Goal: Information Seeking & Learning: Learn about a topic

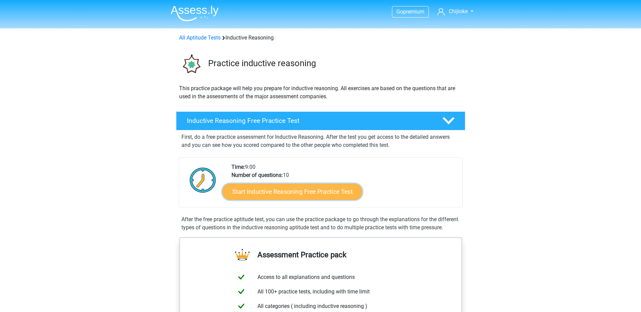
click at [273, 193] on link "Start Inductive Reasoning Free Practice Test" at bounding box center [292, 192] width 140 height 16
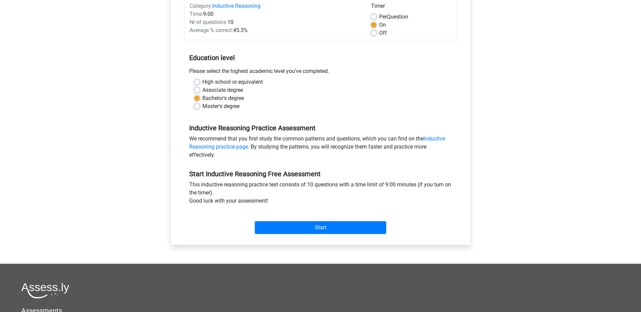
scroll to position [87, 0]
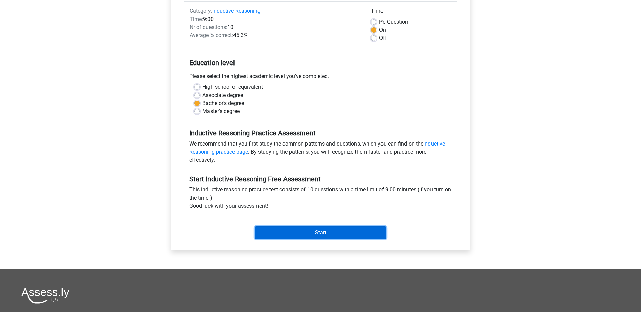
click at [312, 233] on input "Start" at bounding box center [320, 232] width 131 height 13
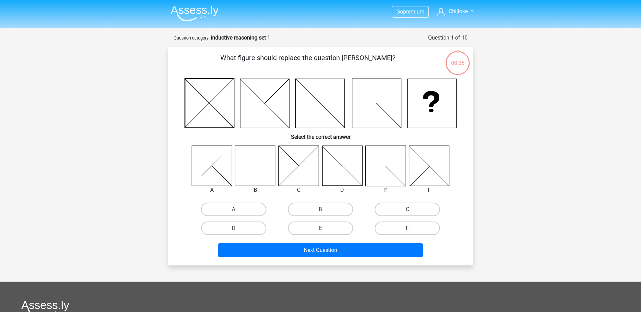
click at [269, 161] on icon at bounding box center [255, 166] width 40 height 40
click at [342, 212] on label "B" at bounding box center [320, 210] width 65 height 14
click at [325, 212] on input "B" at bounding box center [322, 212] width 4 height 4
radio input "true"
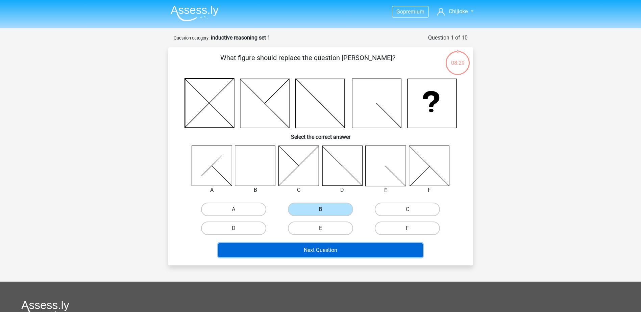
click at [375, 254] on button "Next Question" at bounding box center [320, 250] width 204 height 14
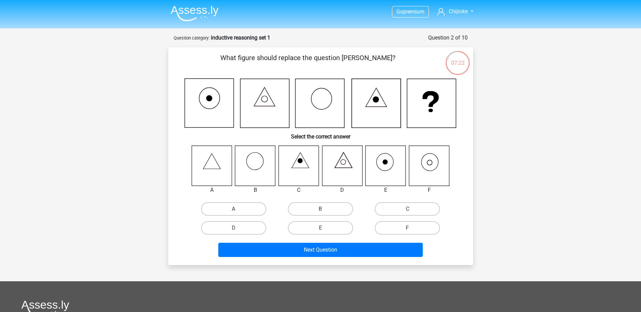
click at [435, 165] on icon at bounding box center [429, 166] width 40 height 40
click at [407, 225] on label "F" at bounding box center [407, 228] width 65 height 14
click at [408, 228] on input "F" at bounding box center [410, 230] width 4 height 4
radio input "true"
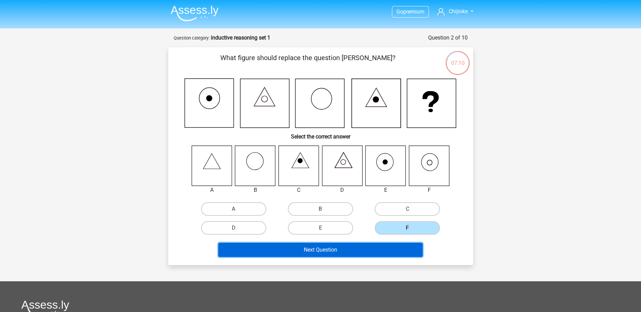
click at [376, 249] on button "Next Question" at bounding box center [320, 250] width 204 height 14
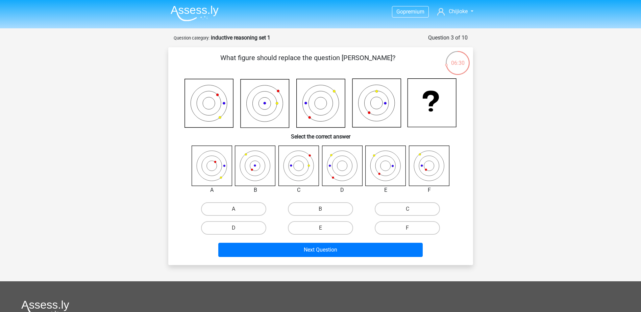
drag, startPoint x: 217, startPoint y: 107, endPoint x: 253, endPoint y: 85, distance: 41.9
click at [253, 85] on icon at bounding box center [265, 103] width 49 height 49
click at [330, 226] on label "E" at bounding box center [320, 228] width 65 height 14
click at [325, 228] on input "E" at bounding box center [322, 230] width 4 height 4
radio input "true"
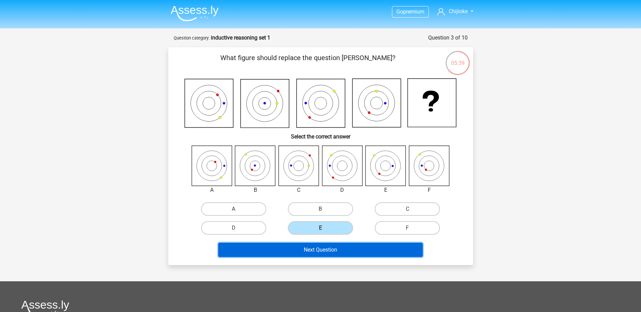
click at [342, 254] on button "Next Question" at bounding box center [320, 250] width 204 height 14
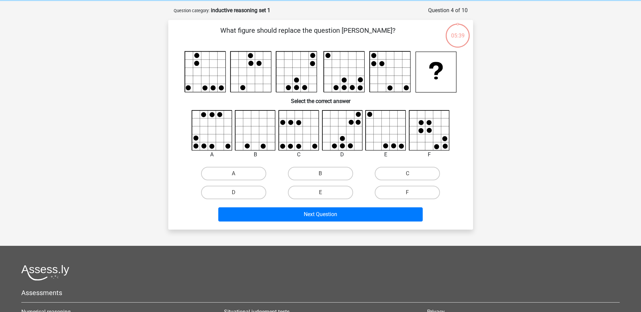
scroll to position [34, 0]
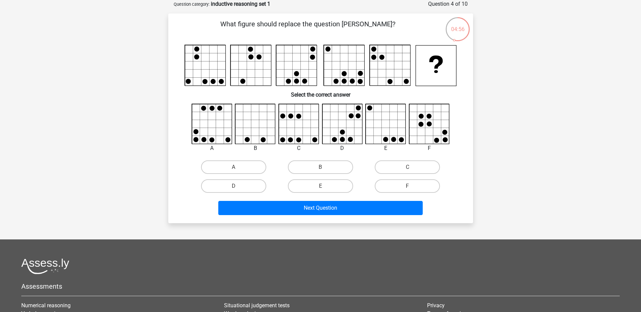
drag, startPoint x: 405, startPoint y: 92, endPoint x: 350, endPoint y: 85, distance: 55.2
click at [350, 85] on rect at bounding box center [344, 65] width 41 height 41
drag, startPoint x: 223, startPoint y: 164, endPoint x: 230, endPoint y: 166, distance: 6.8
click at [223, 164] on label "A" at bounding box center [233, 168] width 65 height 14
click at [234, 167] on input "A" at bounding box center [236, 169] width 4 height 4
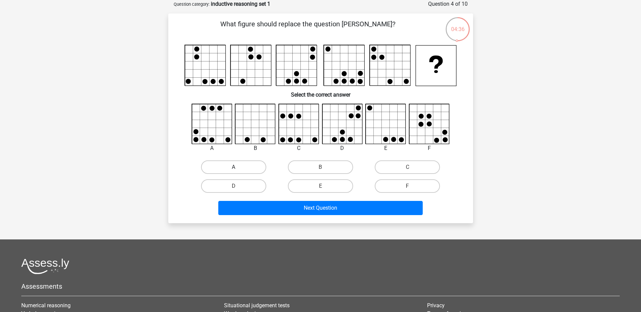
radio input "true"
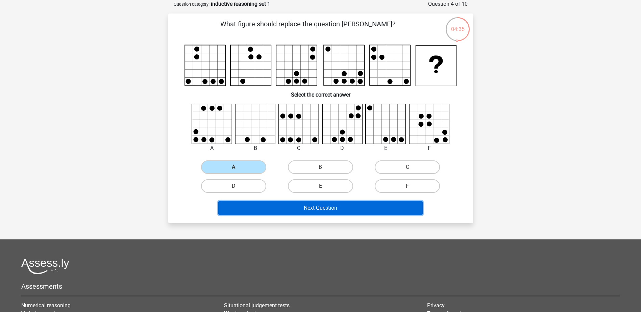
click at [361, 211] on button "Next Question" at bounding box center [320, 208] width 204 height 14
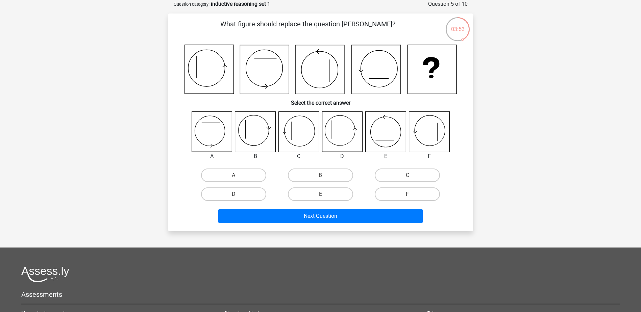
click at [323, 177] on input "B" at bounding box center [322, 177] width 4 height 4
radio input "true"
drag, startPoint x: 347, startPoint y: 191, endPoint x: 337, endPoint y: 147, distance: 45.9
click at [337, 145] on icon at bounding box center [342, 132] width 40 height 40
click at [242, 191] on label "D" at bounding box center [233, 195] width 65 height 14
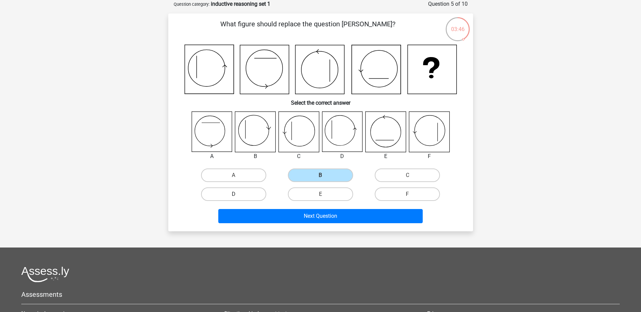
click at [238, 194] on input "D" at bounding box center [236, 196] width 4 height 4
radio input "true"
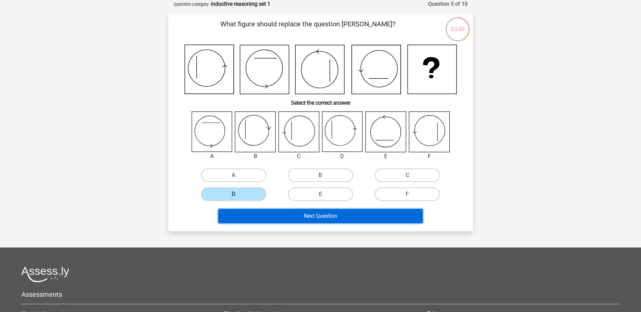
click at [328, 213] on button "Next Question" at bounding box center [320, 216] width 204 height 14
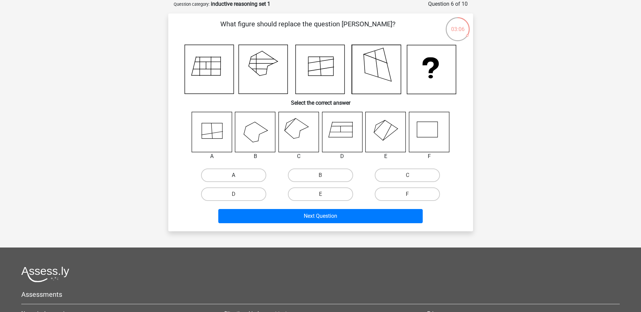
drag, startPoint x: 314, startPoint y: 174, endPoint x: 257, endPoint y: 177, distance: 57.5
click at [257, 177] on label "A" at bounding box center [233, 176] width 65 height 14
click at [238, 177] on input "A" at bounding box center [236, 177] width 4 height 4
radio input "true"
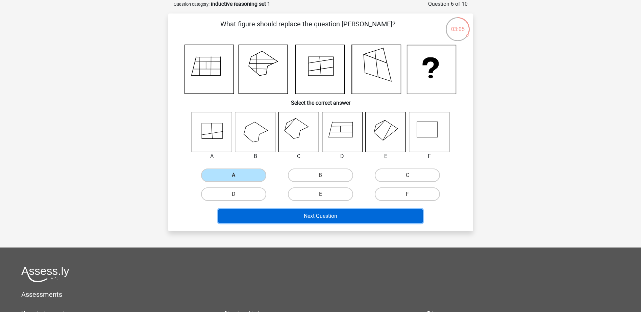
click at [349, 215] on button "Next Question" at bounding box center [320, 216] width 204 height 14
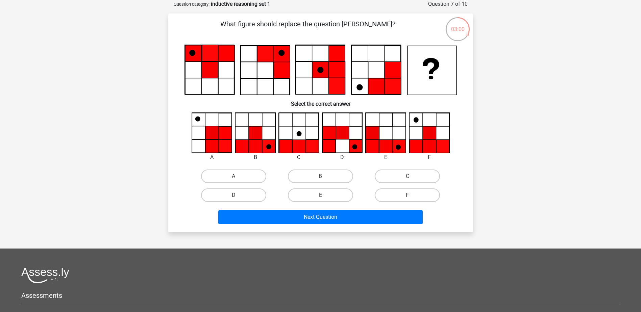
drag, startPoint x: 214, startPoint y: 68, endPoint x: 256, endPoint y: 62, distance: 42.7
click at [256, 62] on icon at bounding box center [249, 54] width 16 height 16
drag, startPoint x: 411, startPoint y: 138, endPoint x: 418, endPoint y: 117, distance: 22.8
click at [417, 117] on icon at bounding box center [429, 133] width 40 height 40
click at [402, 191] on label "F" at bounding box center [407, 196] width 65 height 14
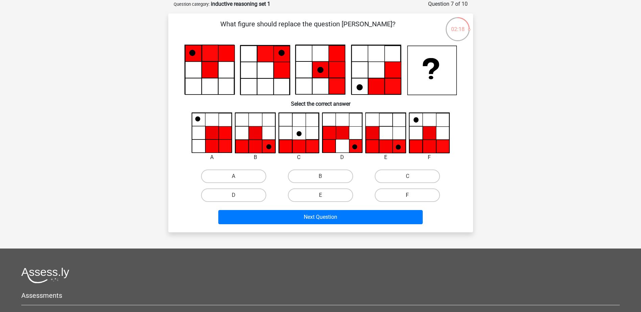
click at [408, 195] on input "F" at bounding box center [410, 197] width 4 height 4
radio input "true"
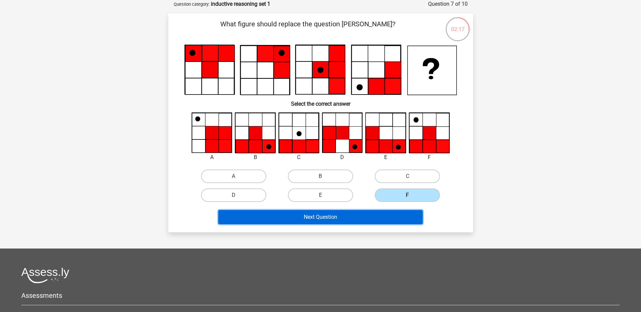
click at [403, 216] on button "Next Question" at bounding box center [320, 217] width 204 height 14
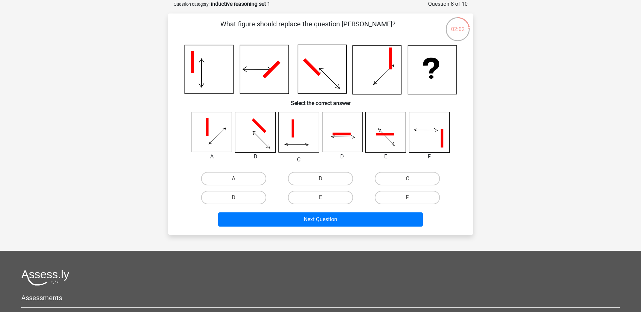
drag, startPoint x: 331, startPoint y: 129, endPoint x: 328, endPoint y: 98, distance: 30.6
click at [328, 98] on h6 "Select the correct answer" at bounding box center [320, 101] width 283 height 12
click at [336, 180] on label "B" at bounding box center [320, 179] width 65 height 14
click at [325, 180] on input "B" at bounding box center [322, 181] width 4 height 4
radio input "true"
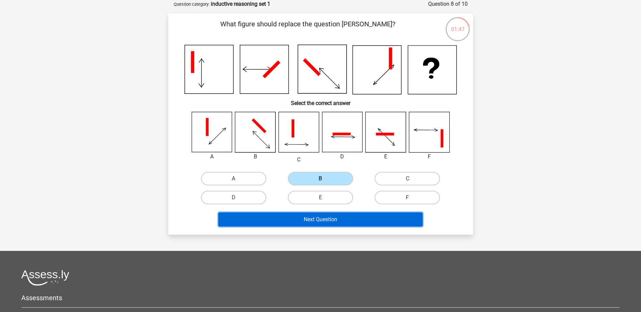
click at [370, 223] on button "Next Question" at bounding box center [320, 220] width 204 height 14
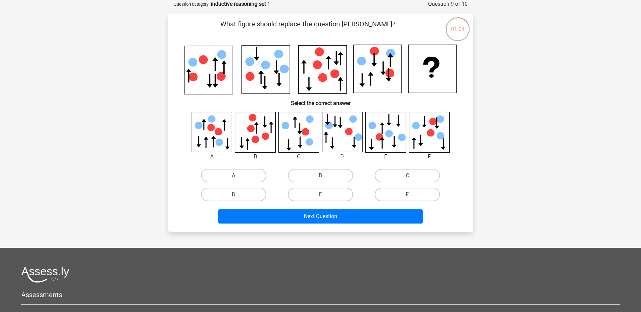
click at [331, 193] on label "E" at bounding box center [320, 195] width 65 height 14
click at [325, 195] on input "E" at bounding box center [322, 197] width 4 height 4
radio input "true"
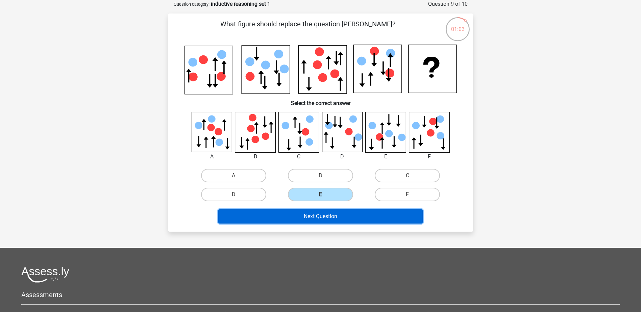
click at [334, 220] on button "Next Question" at bounding box center [320, 217] width 204 height 14
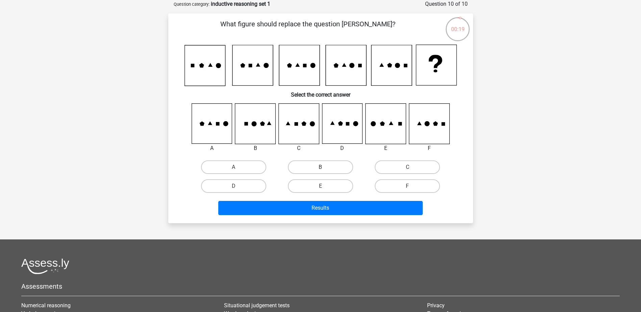
click at [319, 169] on label "B" at bounding box center [320, 168] width 65 height 14
click at [320, 169] on input "B" at bounding box center [322, 169] width 4 height 4
radio input "true"
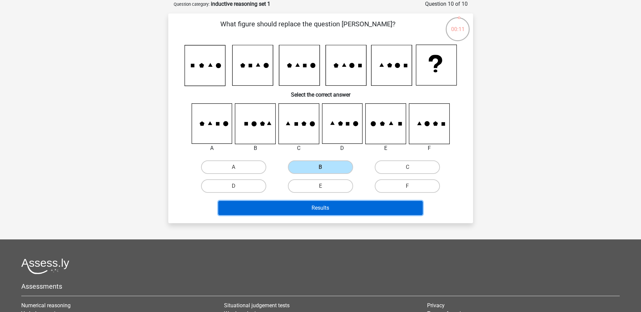
click at [370, 206] on button "Results" at bounding box center [320, 208] width 204 height 14
